Goal: Task Accomplishment & Management: Use online tool/utility

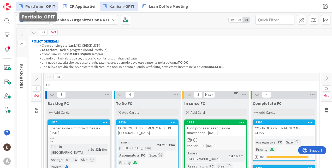
click at [44, 6] on span "Portfolio_OPIT" at bounding box center [40, 6] width 30 height 6
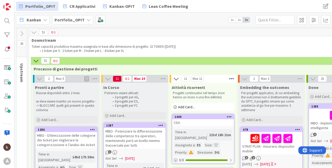
click at [19, 31] on button at bounding box center [21, 34] width 10 height 8
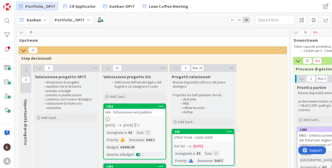
click at [28, 68] on icon at bounding box center [26, 70] width 6 height 6
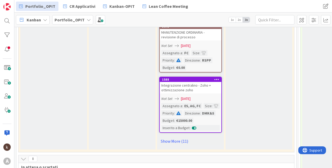
scroll to position [540, 0]
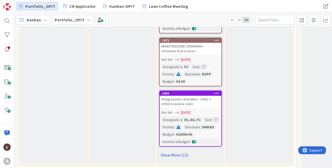
click at [168, 154] on link "Show More (11)" at bounding box center [190, 155] width 63 height 8
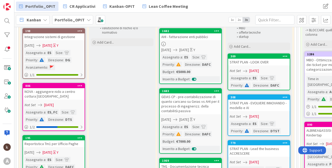
scroll to position [75, 0]
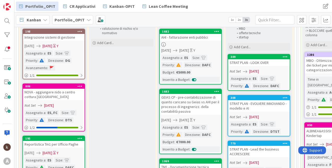
click at [203, 110] on div "GEIAS CP - pre-contabilizzazione di quanto caricano su Geias vs AHI per il proc…" at bounding box center [191, 104] width 62 height 21
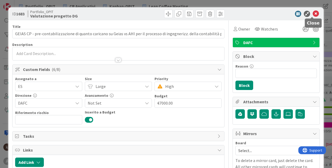
click at [313, 14] on icon at bounding box center [316, 14] width 6 height 6
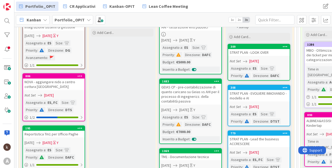
scroll to position [88, 0]
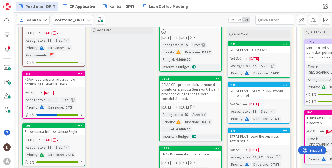
click at [238, 19] on span "2x" at bounding box center [239, 19] width 7 height 5
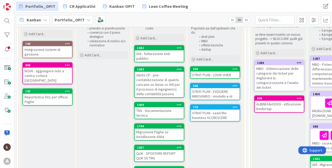
scroll to position [74, 0]
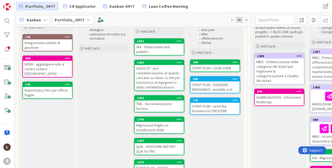
click at [151, 68] on div "GEIAS CP - pre-contabilizzazione di quanto caricano su Geias vs AHI per il proc…" at bounding box center [159, 78] width 49 height 26
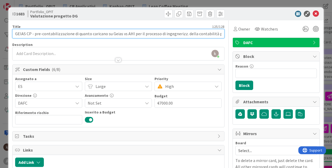
drag, startPoint x: 111, startPoint y: 34, endPoint x: 131, endPoint y: 35, distance: 20.9
click at [131, 35] on input "GEIAS CP - pre-contabilizzazione di quanto caricano su Geias vs AHI per il proc…" at bounding box center [118, 33] width 212 height 9
click at [141, 32] on input "GEIAS CP - pre-contabilizzazione di quanto caricano su Geias vs AHI per il proc…" at bounding box center [118, 33] width 212 height 9
click at [121, 34] on input "GEIAS CP - pre-contabilizzazione di quanto caricano su Geias vs AHI per il proc…" at bounding box center [118, 33] width 212 height 9
type input "GEIAS CP - pre-contabilizzazione di quanto caricano su Geias CP vs AHI per il p…"
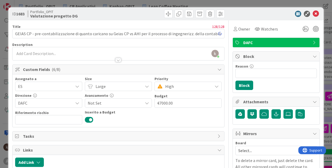
click at [133, 52] on div "kanban helpdesk just joined" at bounding box center [119, 53] width 212 height 13
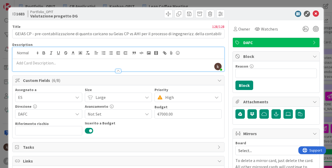
click at [118, 68] on div at bounding box center [119, 68] width 212 height 5
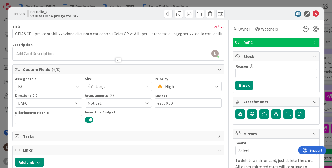
click at [118, 53] on p at bounding box center [118, 54] width 206 height 6
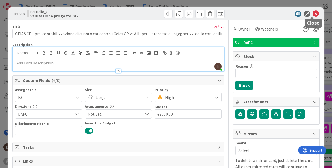
click at [314, 14] on icon at bounding box center [316, 14] width 6 height 6
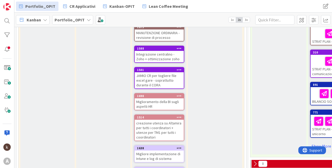
scroll to position [100, 0]
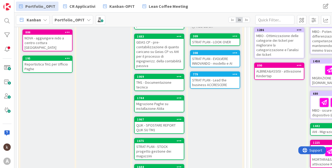
click at [246, 20] on span "3x" at bounding box center [246, 19] width 7 height 5
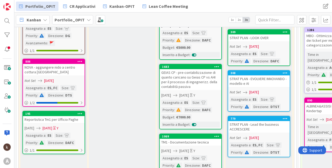
click at [207, 79] on div "GEIAS CP - pre-contabilizzazione di quanto caricano su Geias CP vs AHI per il p…" at bounding box center [191, 79] width 62 height 21
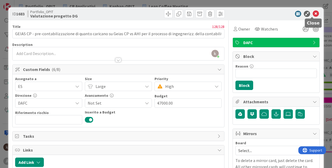
click at [314, 15] on icon at bounding box center [316, 14] width 6 height 6
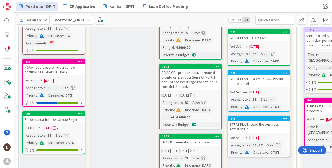
click at [239, 19] on span "2x" at bounding box center [239, 19] width 7 height 5
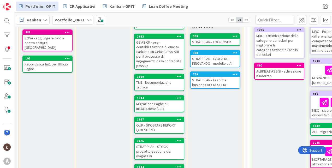
click at [164, 50] on div "GEIAS CP - pre-contabilizzazione di quanto caricano su Geias CP vs AHI per il p…" at bounding box center [159, 54] width 49 height 30
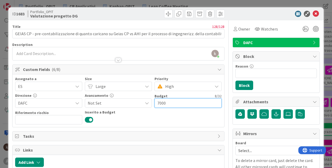
click at [160, 103] on input "7000" at bounding box center [187, 102] width 67 height 9
type input "0"
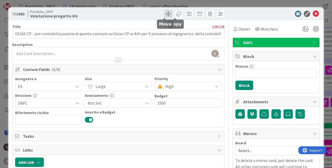
type input "€1000.00"
click at [164, 14] on span at bounding box center [168, 14] width 8 height 8
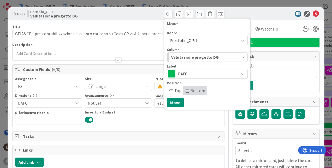
click at [175, 78] on div "DAFC" at bounding box center [207, 73] width 81 height 9
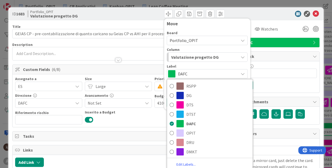
click at [178, 75] on span "DAFC" at bounding box center [207, 73] width 58 height 7
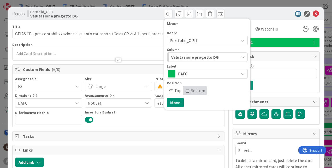
click at [183, 61] on div "Valutazione progetto DG" at bounding box center [204, 57] width 69 height 8
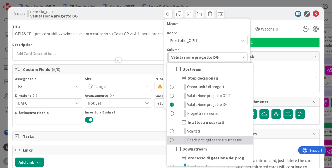
click at [193, 137] on link "Posticipati agli esercizi successivi" at bounding box center [210, 140] width 86 height 9
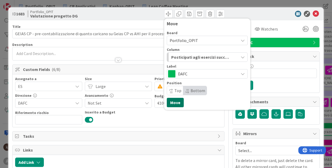
click at [172, 105] on button "Move" at bounding box center [175, 102] width 17 height 9
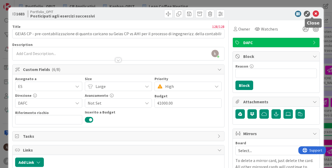
click at [313, 13] on icon at bounding box center [316, 14] width 6 height 6
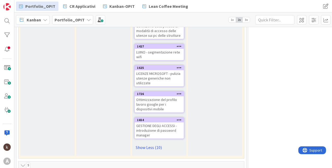
scroll to position [595, 0]
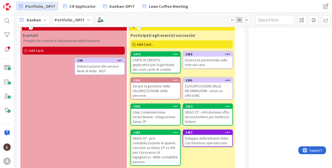
click at [153, 112] on div "step 2 manutenzione straordinarie - integrazione Geias CP" at bounding box center [155, 117] width 49 height 16
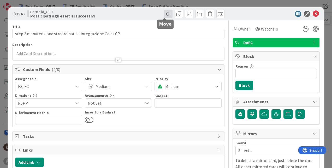
click at [165, 14] on span at bounding box center [168, 14] width 8 height 8
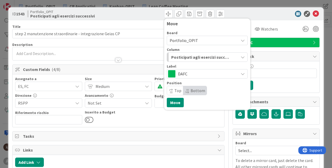
click at [182, 56] on span "Posticipati agli esercizi successivi" at bounding box center [201, 57] width 60 height 7
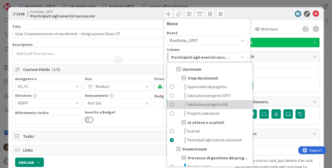
click at [190, 104] on span "Valutazione progetto DG" at bounding box center [207, 104] width 40 height 6
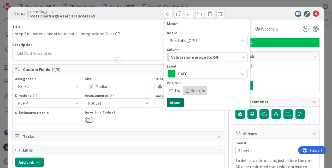
click at [172, 99] on button "Move" at bounding box center [175, 102] width 17 height 9
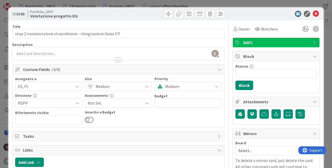
scroll to position [621, 0]
click at [166, 104] on input "text" at bounding box center [187, 102] width 67 height 9
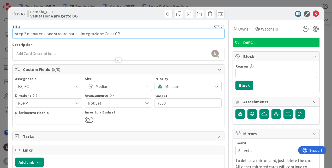
type input "€7000.00"
click at [119, 33] on input "step 2 manutenzione straordinarie - integrazione Geias CP" at bounding box center [118, 33] width 212 height 9
click at [101, 34] on input "step 2 manutenzione straordinarie - integrazione Geias CP" at bounding box center [118, 33] width 212 height 9
type input "step 2 manutenzione straordinarie - integrazione Jamio - Geias CP"
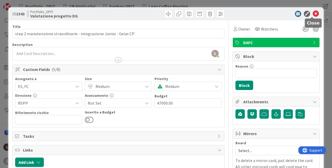
click at [313, 14] on icon at bounding box center [316, 14] width 6 height 6
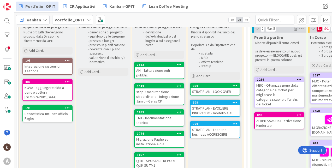
scroll to position [47, 0]
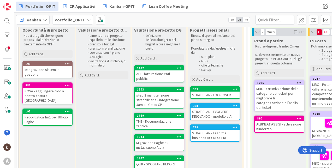
click at [249, 19] on span "3x" at bounding box center [246, 19] width 7 height 5
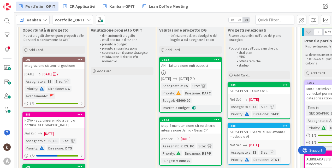
scroll to position [73, 0]
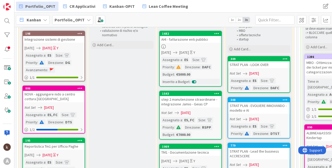
click at [201, 105] on div "step 2 manutenzione straordinarie - integrazione Jamio - Geias CP" at bounding box center [191, 101] width 62 height 11
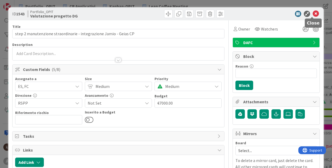
click at [313, 15] on icon at bounding box center [316, 14] width 6 height 6
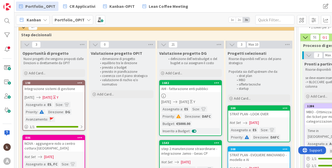
scroll to position [21, 0]
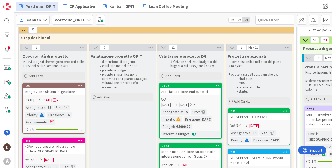
click at [181, 128] on div "€5000.00" at bounding box center [183, 127] width 17 height 6
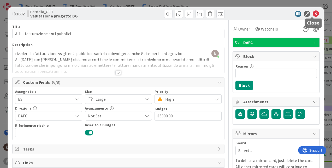
click at [313, 13] on icon at bounding box center [316, 14] width 6 height 6
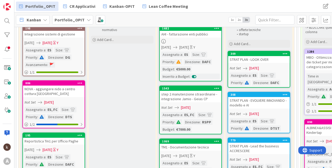
scroll to position [21, 0]
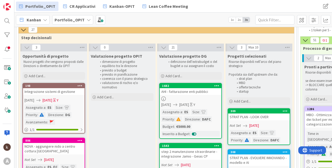
click at [189, 94] on div "AHI - fatturazione enti pubblici" at bounding box center [191, 91] width 62 height 7
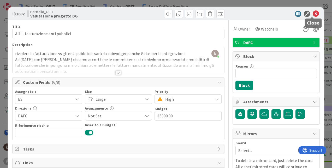
click at [313, 15] on icon at bounding box center [316, 14] width 6 height 6
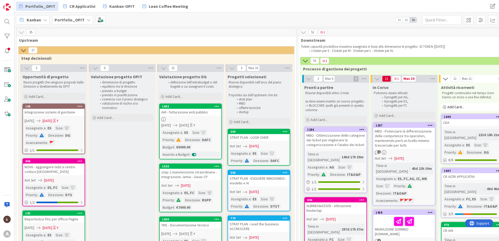
click at [21, 32] on icon at bounding box center [22, 32] width 6 height 6
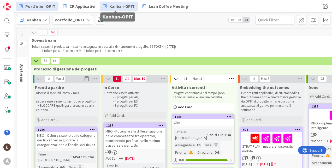
click at [109, 8] on span "Kanban-OPIT" at bounding box center [121, 6] width 25 height 6
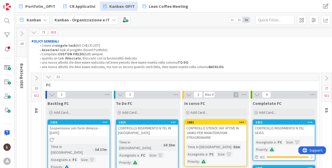
click at [47, 78] on icon at bounding box center [49, 77] width 6 height 6
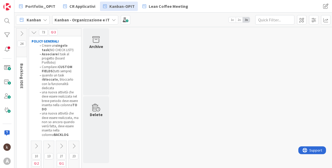
click at [72, 143] on icon at bounding box center [74, 146] width 6 height 6
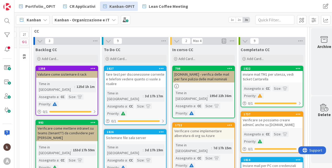
scroll to position [52, 37]
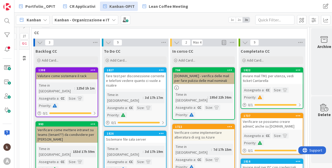
drag, startPoint x: 304, startPoint y: 88, endPoint x: 306, endPoint y: 94, distance: 5.8
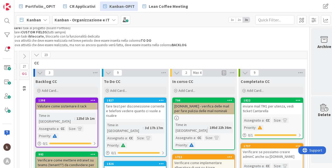
scroll to position [0, 37]
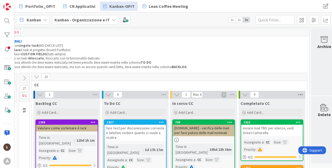
click at [299, 97] on icon at bounding box center [300, 95] width 7 height 8
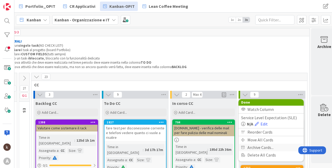
click at [258, 147] on span "Archive Cards..." at bounding box center [260, 148] width 26 height 8
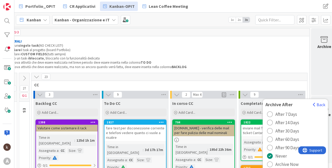
scroll to position [26, 37]
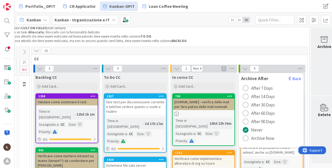
click at [253, 140] on span "Archive Now" at bounding box center [262, 138] width 23 height 8
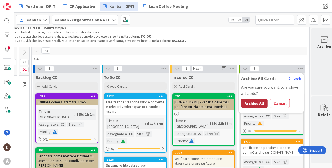
click at [255, 102] on button "Archive All" at bounding box center [254, 103] width 26 height 9
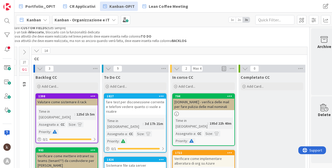
click at [35, 52] on icon at bounding box center [37, 51] width 6 height 6
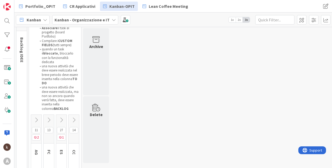
scroll to position [34, 0]
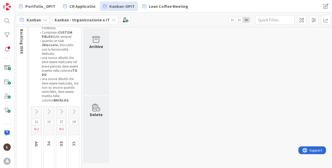
click at [38, 109] on icon at bounding box center [36, 112] width 6 height 6
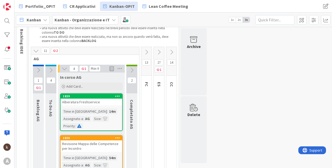
click at [132, 68] on icon at bounding box center [132, 70] width 6 height 6
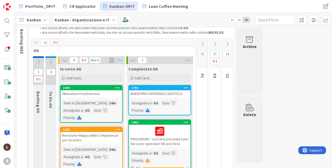
click at [47, 62] on button at bounding box center [50, 62] width 11 height 8
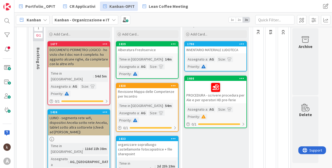
scroll to position [61, 0]
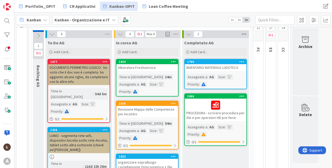
click at [243, 32] on icon at bounding box center [244, 34] width 7 height 8
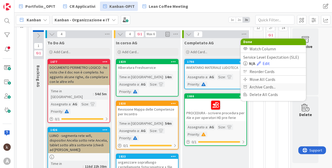
click at [256, 84] on span "Archive Cards..." at bounding box center [262, 87] width 26 height 8
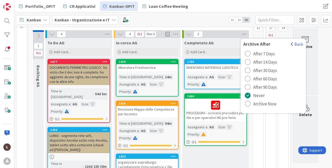
click at [262, 103] on span "Archive Now" at bounding box center [264, 104] width 23 height 8
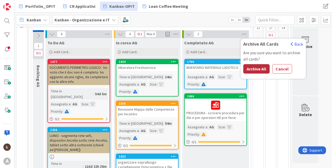
click at [249, 64] on button "Archive All" at bounding box center [256, 68] width 26 height 9
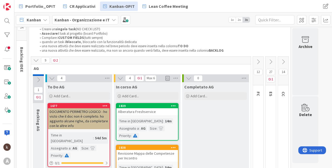
scroll to position [0, 0]
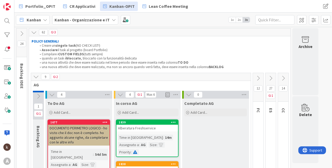
click at [37, 76] on icon at bounding box center [36, 77] width 6 height 6
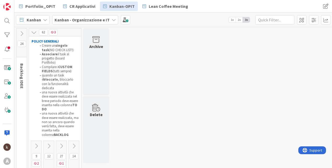
scroll to position [26, 0]
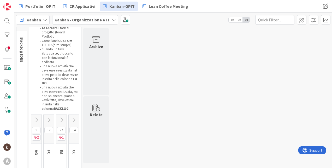
click at [47, 117] on icon at bounding box center [49, 120] width 6 height 6
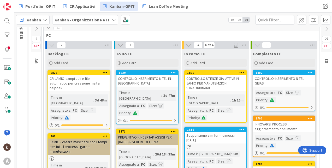
scroll to position [52, 0]
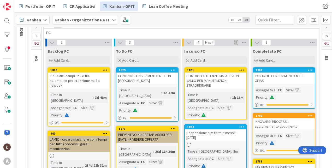
click at [52, 41] on icon at bounding box center [52, 43] width 6 height 6
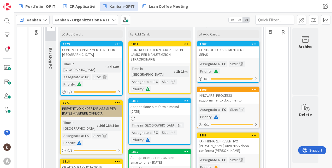
scroll to position [26, 0]
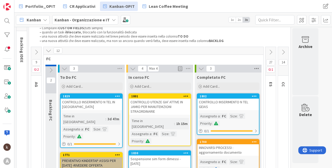
click at [256, 69] on icon at bounding box center [256, 69] width 7 height 8
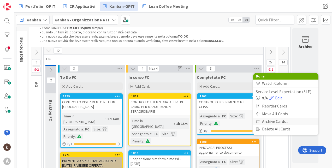
click at [264, 121] on span "Archive Cards..." at bounding box center [275, 122] width 26 height 8
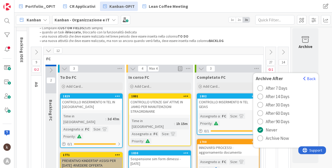
click at [263, 140] on button "Archive Now" at bounding box center [273, 138] width 35 height 8
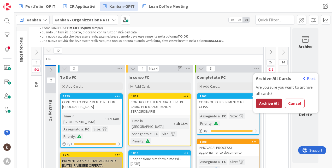
click at [263, 104] on button "Archive All" at bounding box center [269, 103] width 26 height 9
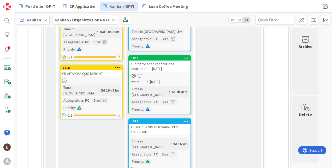
scroll to position [15, 0]
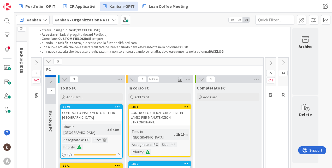
click at [48, 60] on icon at bounding box center [49, 61] width 6 height 6
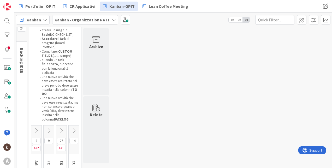
click at [62, 128] on icon at bounding box center [61, 131] width 6 height 6
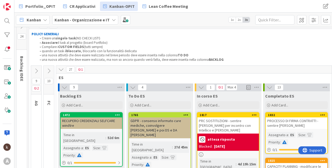
scroll to position [0, 0]
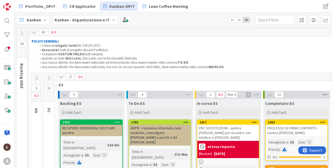
click at [324, 94] on icon at bounding box center [324, 95] width 7 height 8
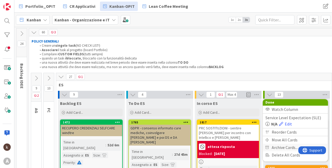
click at [286, 147] on span "Archive Cards..." at bounding box center [285, 148] width 26 height 8
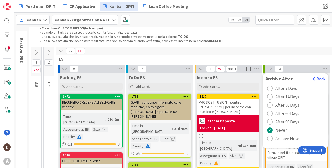
scroll to position [26, 0]
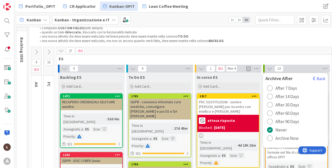
click at [278, 140] on span "Archive Now" at bounding box center [286, 138] width 23 height 8
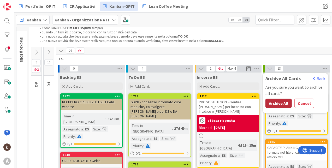
click at [281, 101] on button "Archive All" at bounding box center [278, 103] width 26 height 9
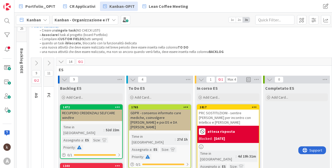
scroll to position [0, 0]
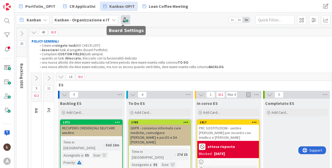
click at [123, 19] on span at bounding box center [125, 19] width 9 height 9
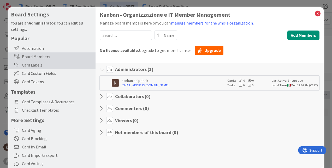
click at [42, 69] on div "Card Labels" at bounding box center [51, 65] width 87 height 8
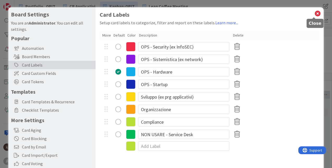
click at [314, 13] on icon at bounding box center [317, 13] width 7 height 7
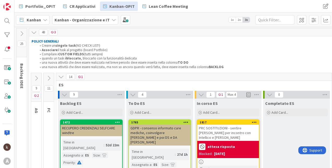
click at [60, 75] on icon at bounding box center [61, 77] width 6 height 6
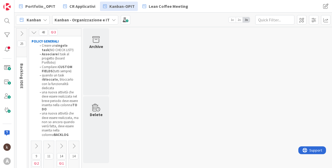
click at [37, 143] on icon at bounding box center [36, 146] width 6 height 6
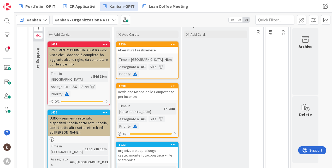
scroll to position [52, 0]
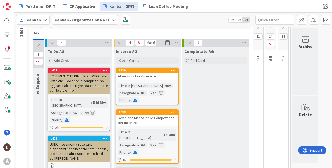
click at [137, 75] on div "Alberatura Freshservice" at bounding box center [147, 76] width 62 height 7
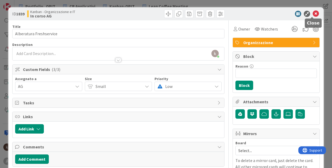
click at [313, 11] on icon at bounding box center [316, 14] width 6 height 6
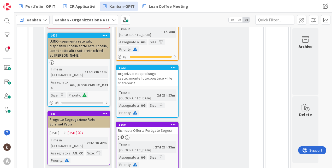
scroll to position [156, 0]
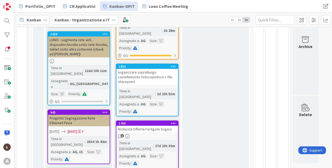
click at [142, 76] on div "organizzare sopralluogo castellamonte fotocopiatrice + file sharepoint" at bounding box center [147, 77] width 62 height 16
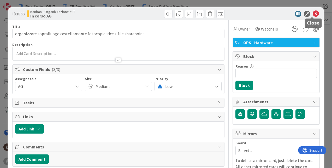
click at [313, 14] on icon at bounding box center [316, 14] width 6 height 6
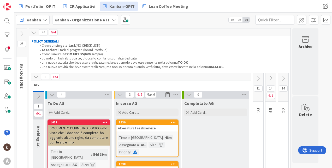
click at [194, 44] on li "Creare un singolo task (NO CHECK LIST!)" at bounding box center [162, 46] width 251 height 4
